Goal: Information Seeking & Learning: Check status

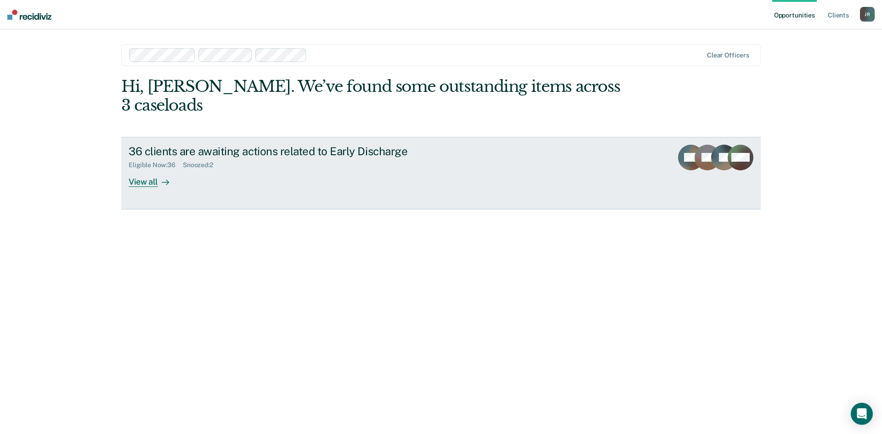
click at [148, 169] on div "View all" at bounding box center [154, 178] width 51 height 18
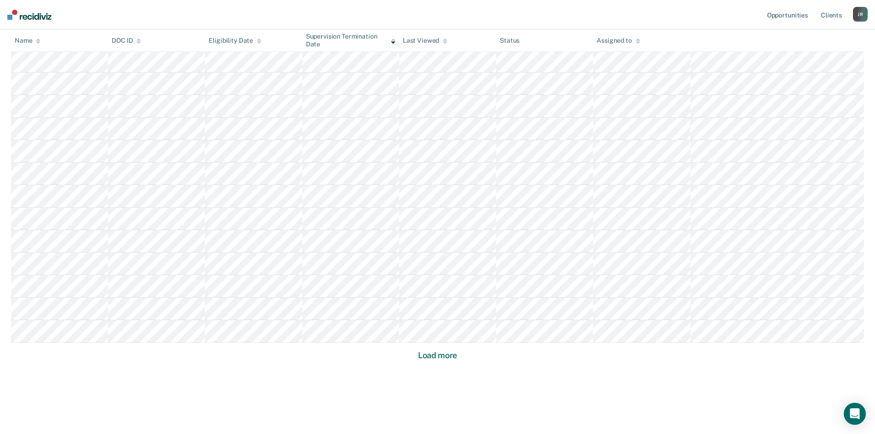
scroll to position [513, 0]
click at [437, 349] on button "Load more" at bounding box center [437, 347] width 45 height 11
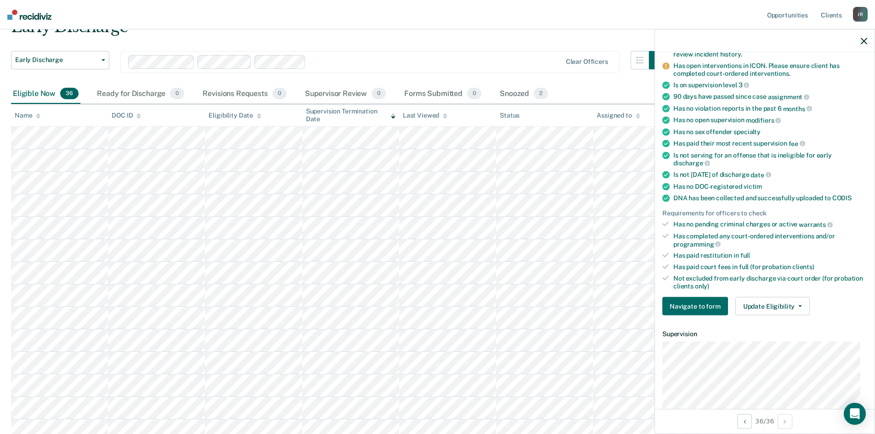
scroll to position [0, 0]
